Goal: Information Seeking & Learning: Learn about a topic

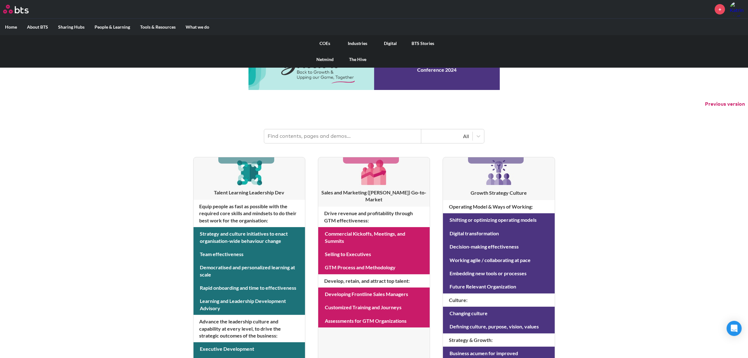
click at [326, 40] on link "COEs" at bounding box center [325, 43] width 33 height 16
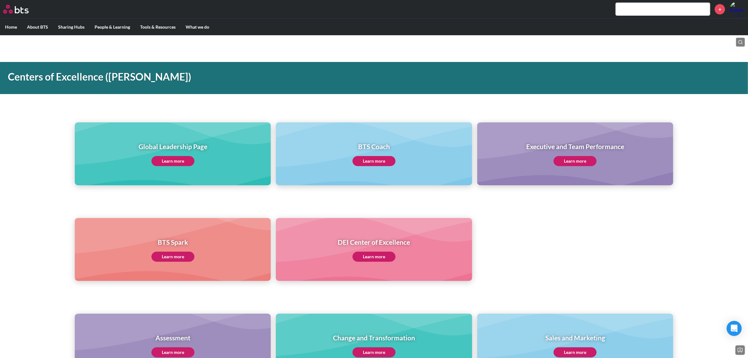
click at [163, 161] on link "Learn more" at bounding box center [172, 161] width 43 height 10
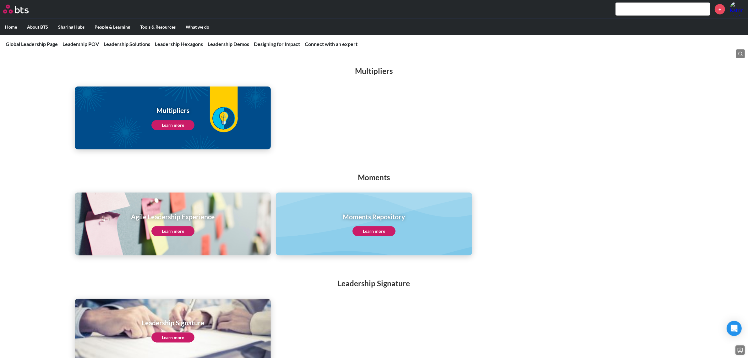
scroll to position [801, 0]
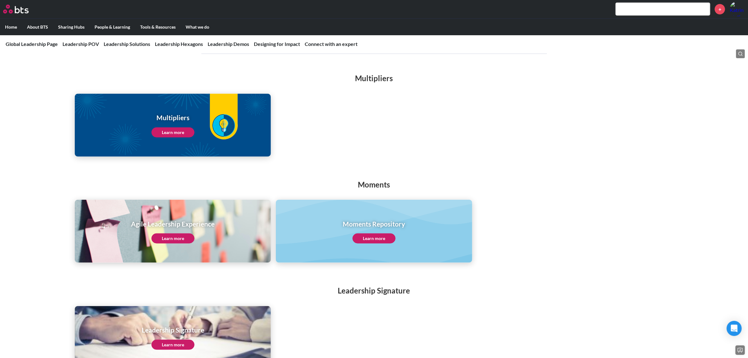
click at [184, 129] on link "Learn more" at bounding box center [172, 132] width 43 height 10
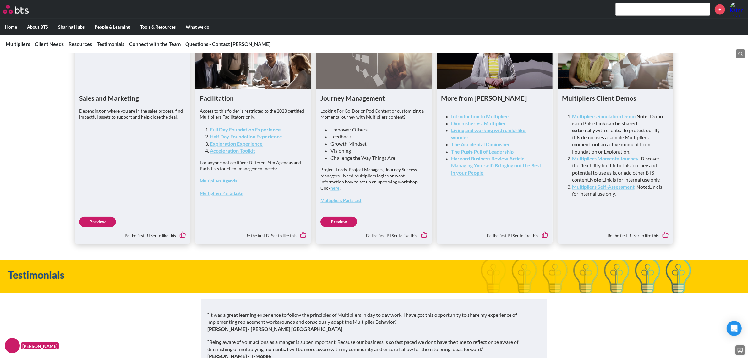
scroll to position [1607, 0]
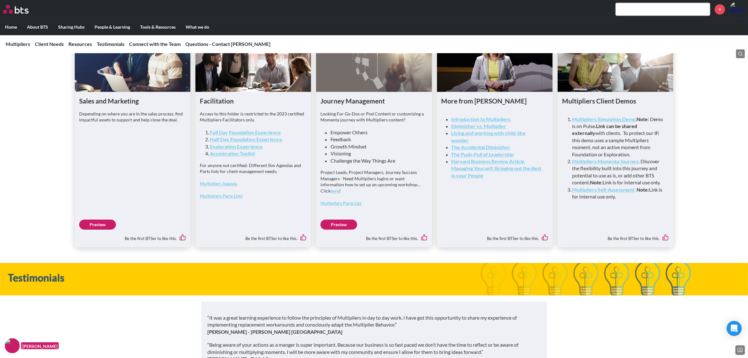
click at [623, 192] on strong "Multipliers Self-Assessment" at bounding box center [603, 189] width 63 height 6
